Goal: Transaction & Acquisition: Purchase product/service

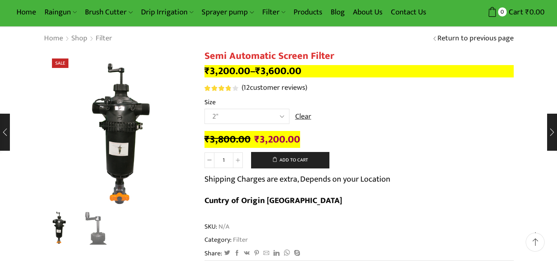
scroll to position [41, 0]
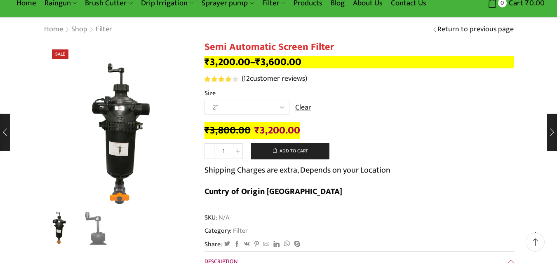
click at [237, 104] on select "Choose an option 2" 2.5" 3"" at bounding box center [246, 107] width 85 height 15
click at [204, 100] on select "Choose an option 2" 2.5" 3"" at bounding box center [246, 107] width 85 height 15
click at [238, 106] on select "Choose an option 2" 2.5" 3"" at bounding box center [246, 107] width 85 height 15
click at [204, 100] on select "Choose an option 2" 2.5" 3"" at bounding box center [246, 107] width 85 height 15
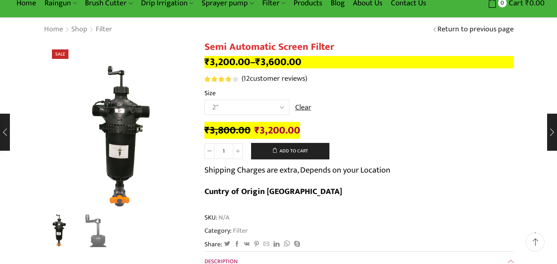
scroll to position [0, 0]
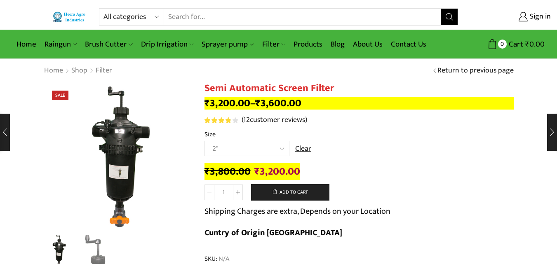
click at [258, 149] on select "Choose an option 2" 2.5" 3"" at bounding box center [246, 148] width 85 height 15
click at [204, 141] on select "Choose an option 2" 2.5" 3"" at bounding box center [246, 148] width 85 height 15
click at [239, 150] on select "Choose an option 2" 2.5" 3"" at bounding box center [246, 148] width 85 height 15
click at [204, 141] on select "Choose an option 2" 2.5" 3"" at bounding box center [246, 148] width 85 height 15
click at [239, 145] on select "Choose an option 2" 2.5" 3"" at bounding box center [246, 148] width 85 height 15
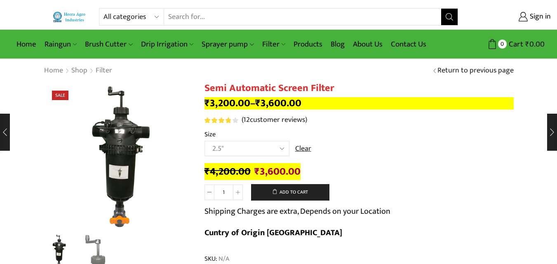
click at [204, 141] on select "Choose an option 2" 2.5" 3"" at bounding box center [246, 148] width 85 height 15
select select "2.5""
click at [249, 150] on select "Choose an option 2" 2.5" 3"" at bounding box center [246, 148] width 85 height 15
drag, startPoint x: 256, startPoint y: 170, endPoint x: 298, endPoint y: 170, distance: 41.2
click at [298, 170] on bdi "₹ 3,400.00" at bounding box center [278, 171] width 46 height 17
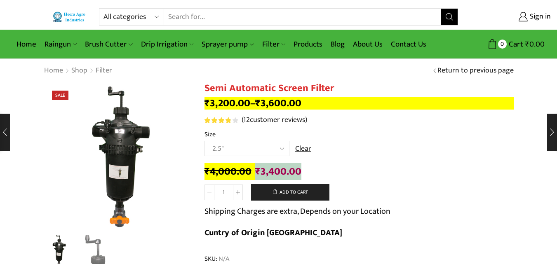
copy bdi "₹ 3,400.00"
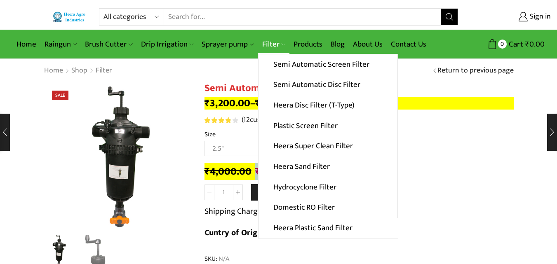
click at [264, 42] on link "Filter" at bounding box center [273, 44] width 31 height 19
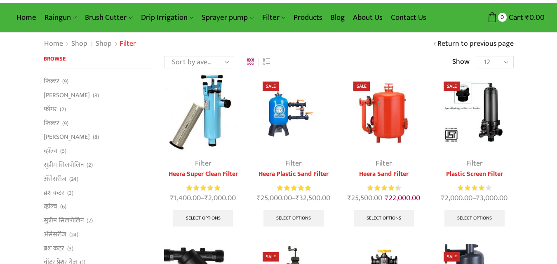
scroll to position [41, 0]
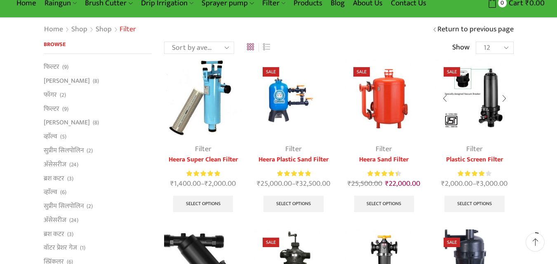
click at [482, 110] on img at bounding box center [474, 98] width 78 height 78
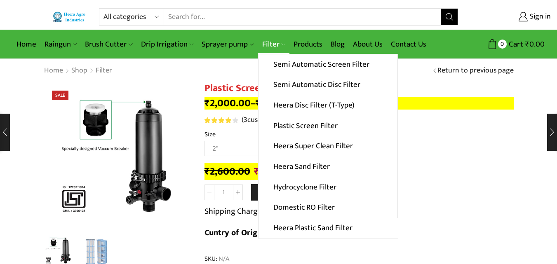
click at [259, 44] on link "Filter" at bounding box center [273, 44] width 31 height 19
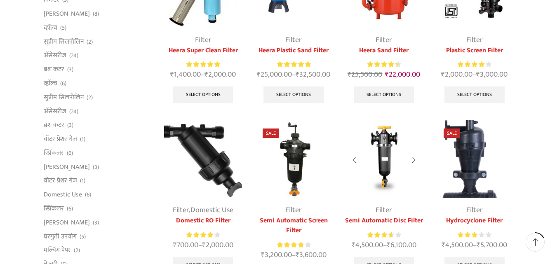
scroll to position [165, 0]
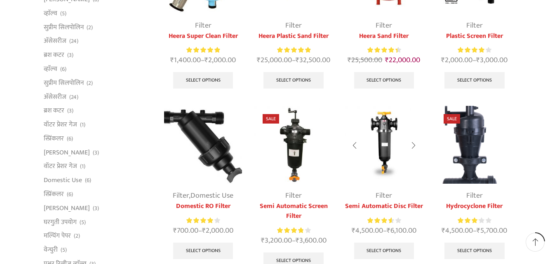
click at [378, 156] on img at bounding box center [384, 145] width 78 height 78
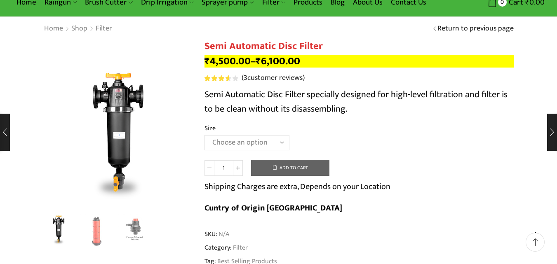
scroll to position [41, 0]
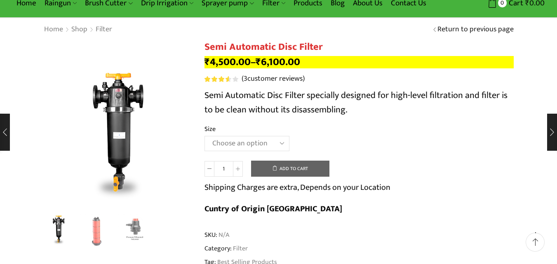
click at [221, 168] on input "1" at bounding box center [223, 169] width 19 height 16
click at [225, 169] on input "1" at bounding box center [223, 169] width 19 height 16
click at [233, 140] on select "Choose an option 2" Disc Filter 2.5" Disc Filter 3" Disc Filter" at bounding box center [246, 143] width 85 height 15
click at [204, 136] on select "Choose an option 2" Disc Filter 2.5" Disc Filter 3" Disc Filter" at bounding box center [246, 143] width 85 height 15
select select "2.5" Disc Filter"
